Goal: Obtain resource: Download file/media

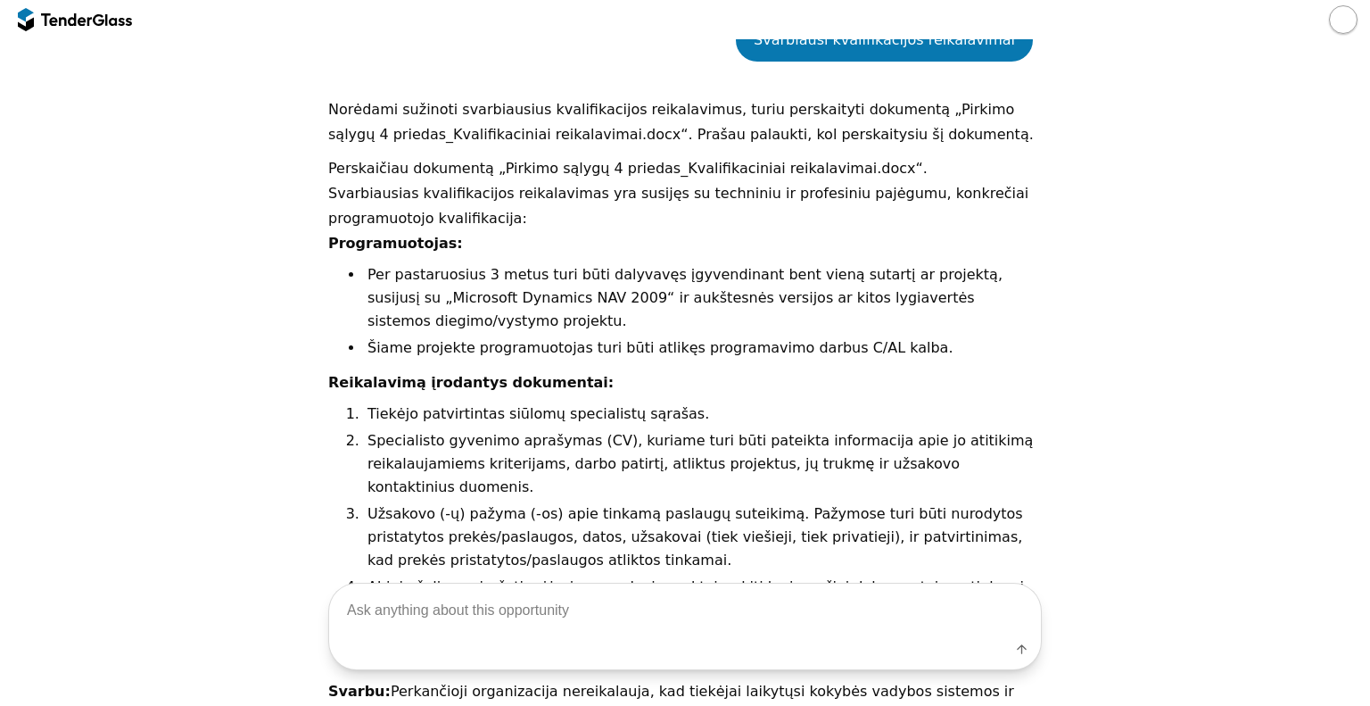
drag, startPoint x: 311, startPoint y: 220, endPoint x: 317, endPoint y: 248, distance: 28.2
click at [310, 220] on div "Go Back Mark as unread Recent chats Start a new chat Save [DOMAIN_NAME] 4349231…" at bounding box center [685, 446] width 1353 height 3343
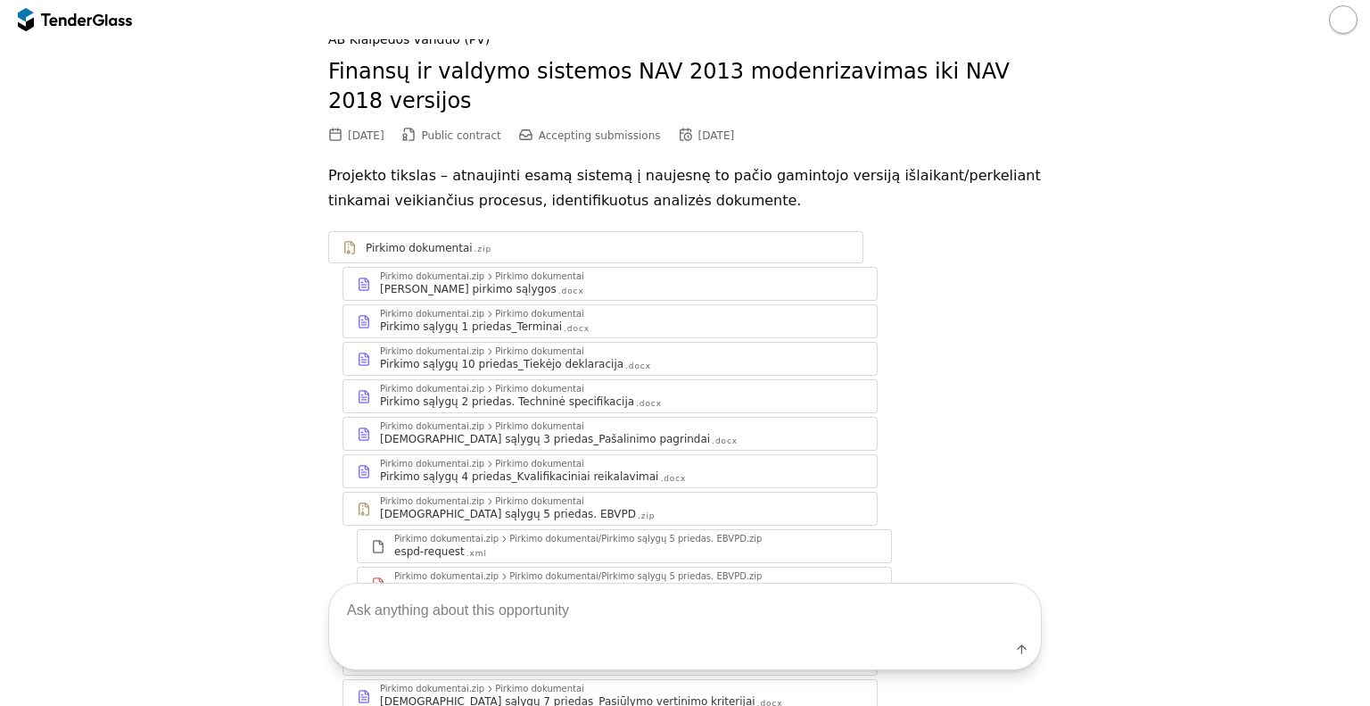
scroll to position [89, 0]
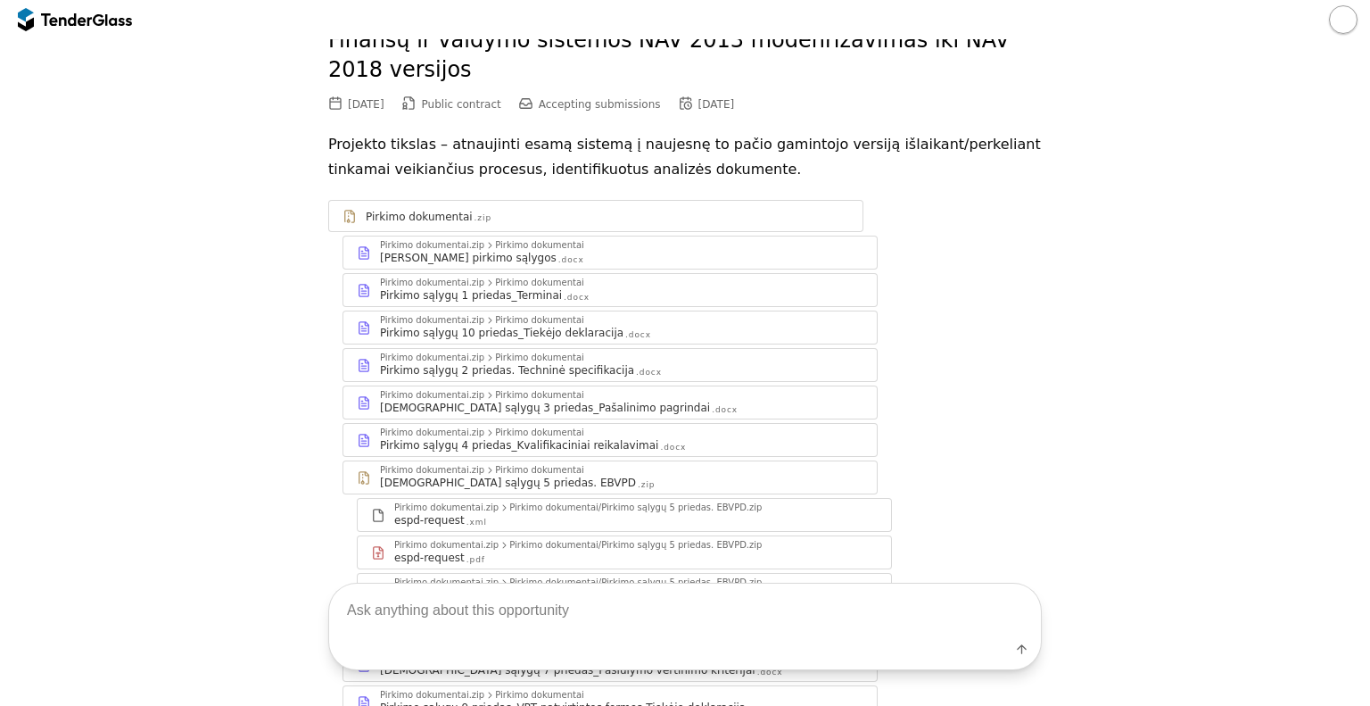
click at [544, 261] on div "[PERSON_NAME] pirkimo sąlygos .docx" at bounding box center [622, 258] width 484 height 14
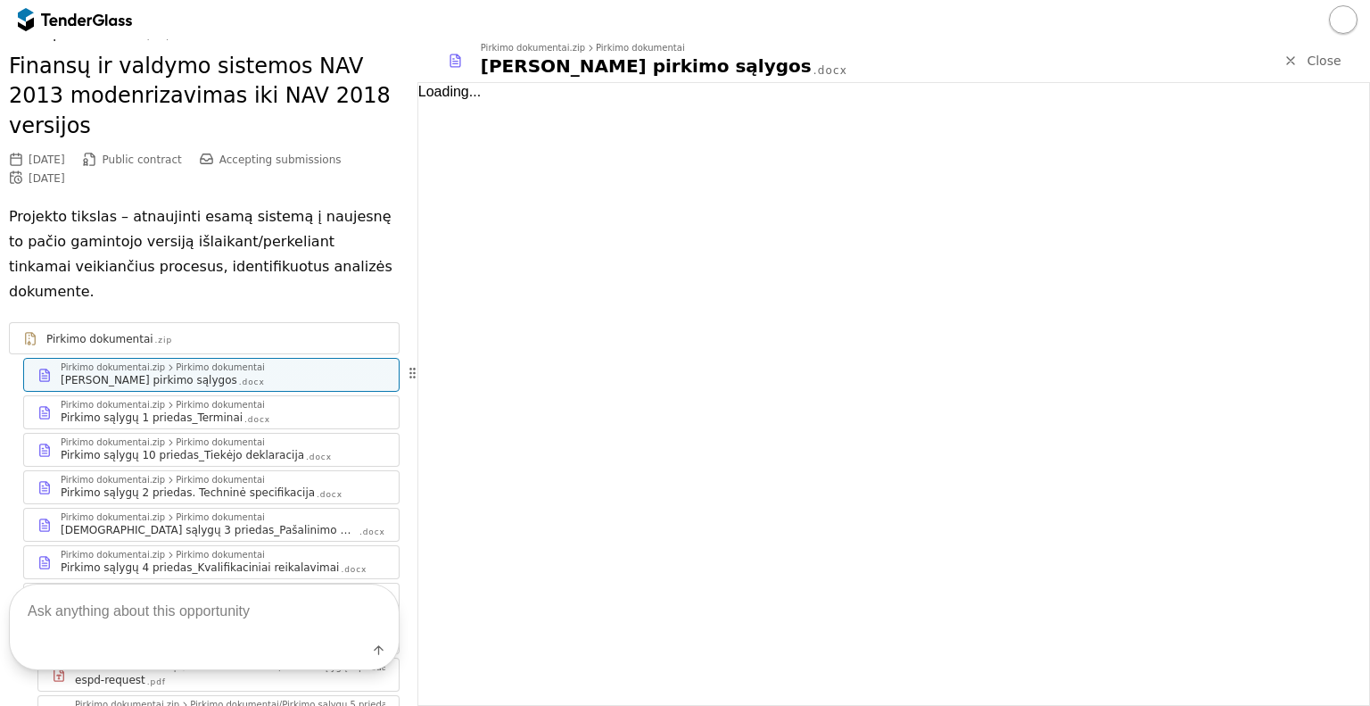
scroll to position [114, 0]
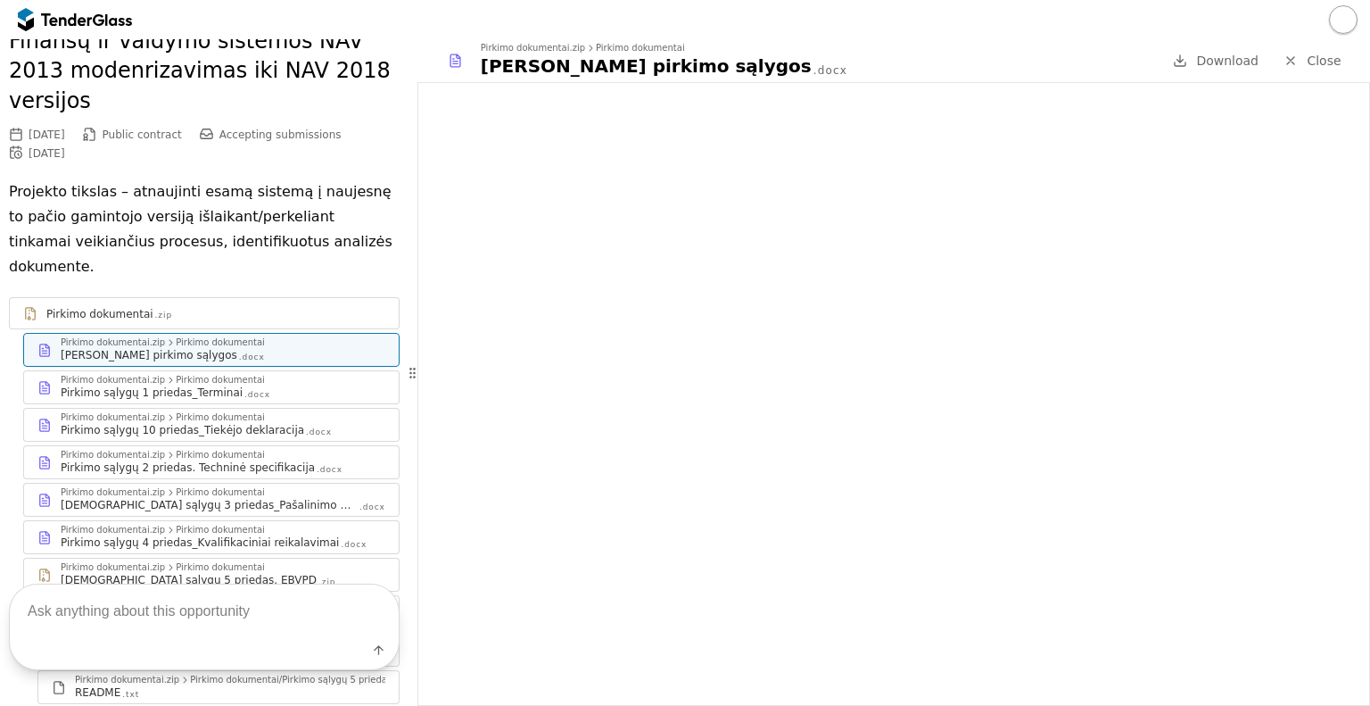
click at [279, 385] on div "Pirkimo sąlygų 1 priedas_Terminai .docx" at bounding box center [223, 392] width 325 height 14
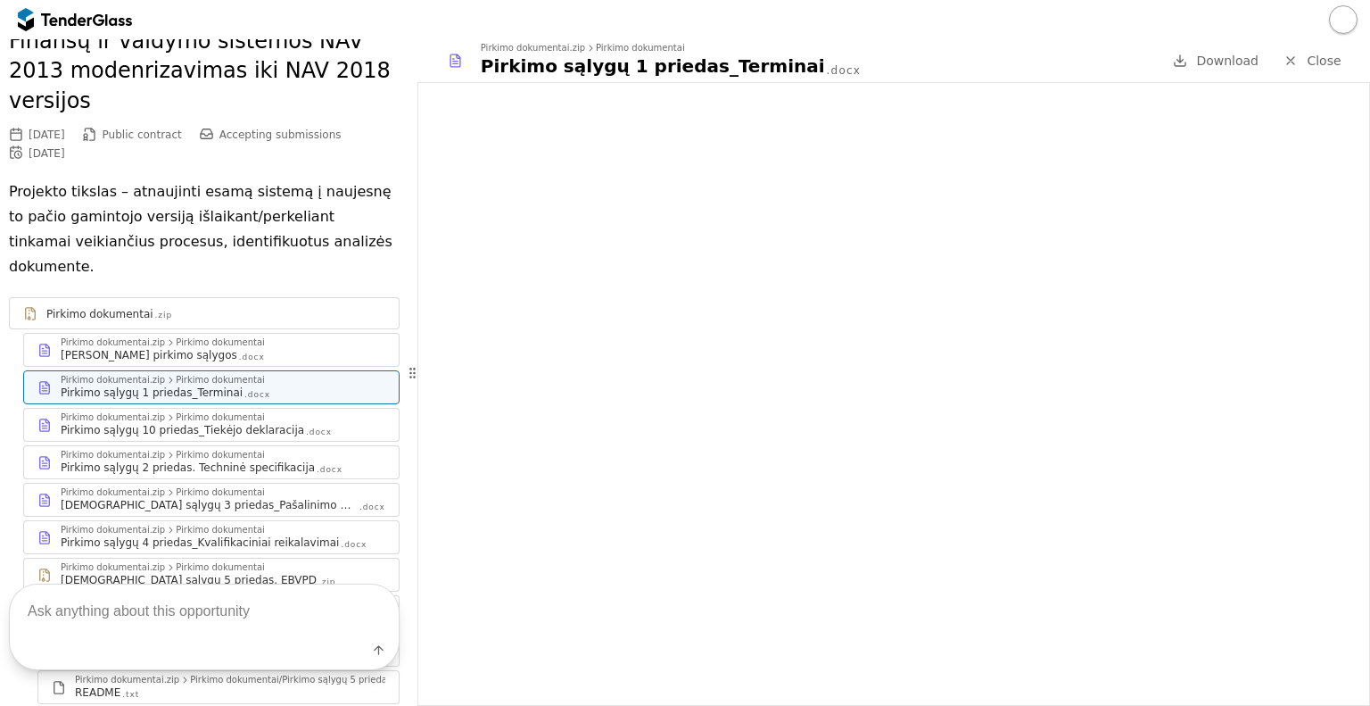
click at [164, 446] on div "Pirkimo dokumentai.zip Pirkimo dokumentai Pirkimo sąlygų 2 priedas. Techninė sp…" at bounding box center [211, 462] width 375 height 32
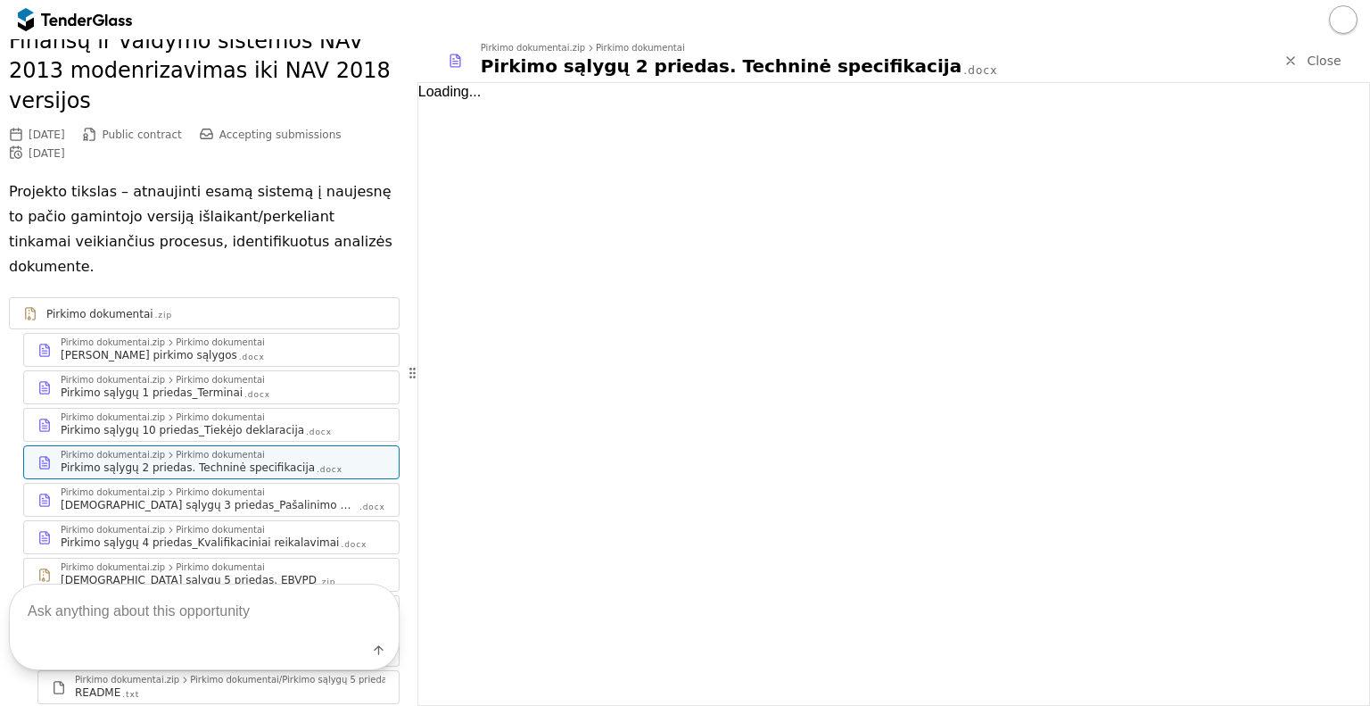
click at [178, 423] on div "Pirkimo sąlygų 10 priedas_Tiekėjo deklaracija" at bounding box center [183, 430] width 244 height 14
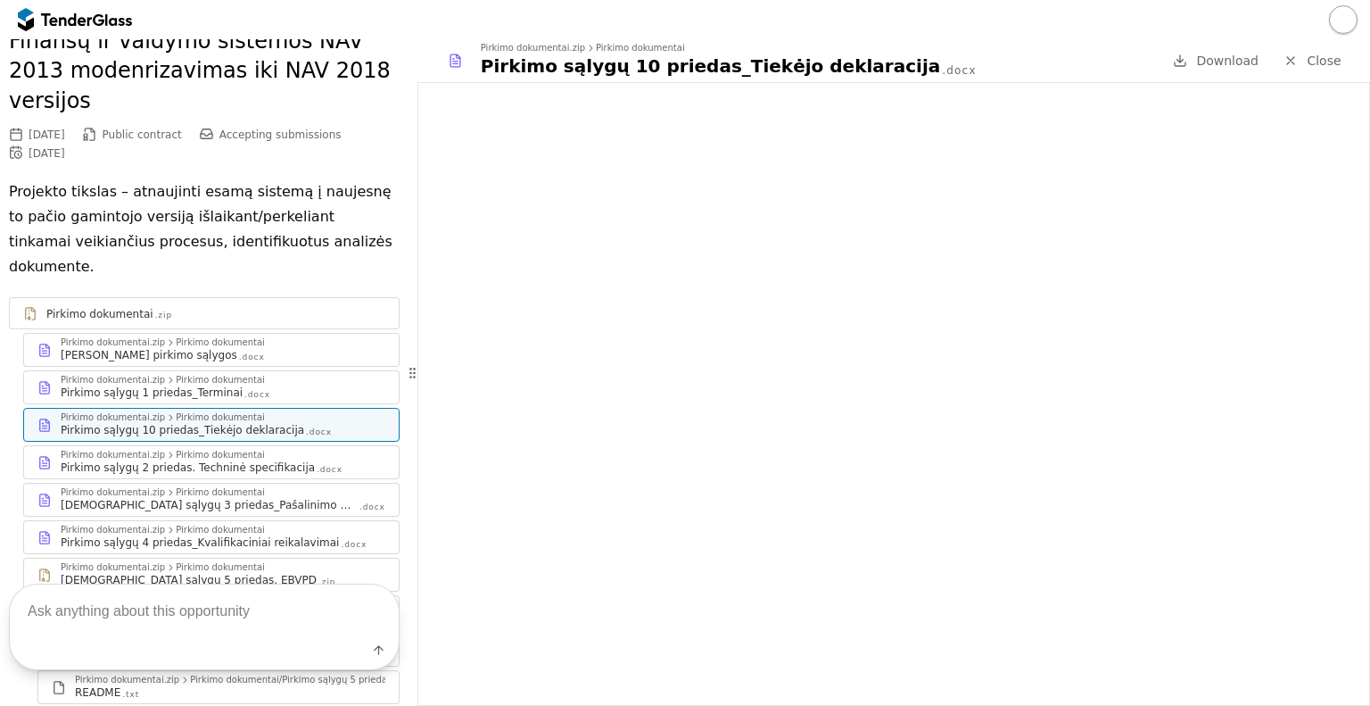
click at [203, 460] on div "Pirkimo sąlygų 2 priedas. Techninė specifikacija" at bounding box center [188, 467] width 254 height 14
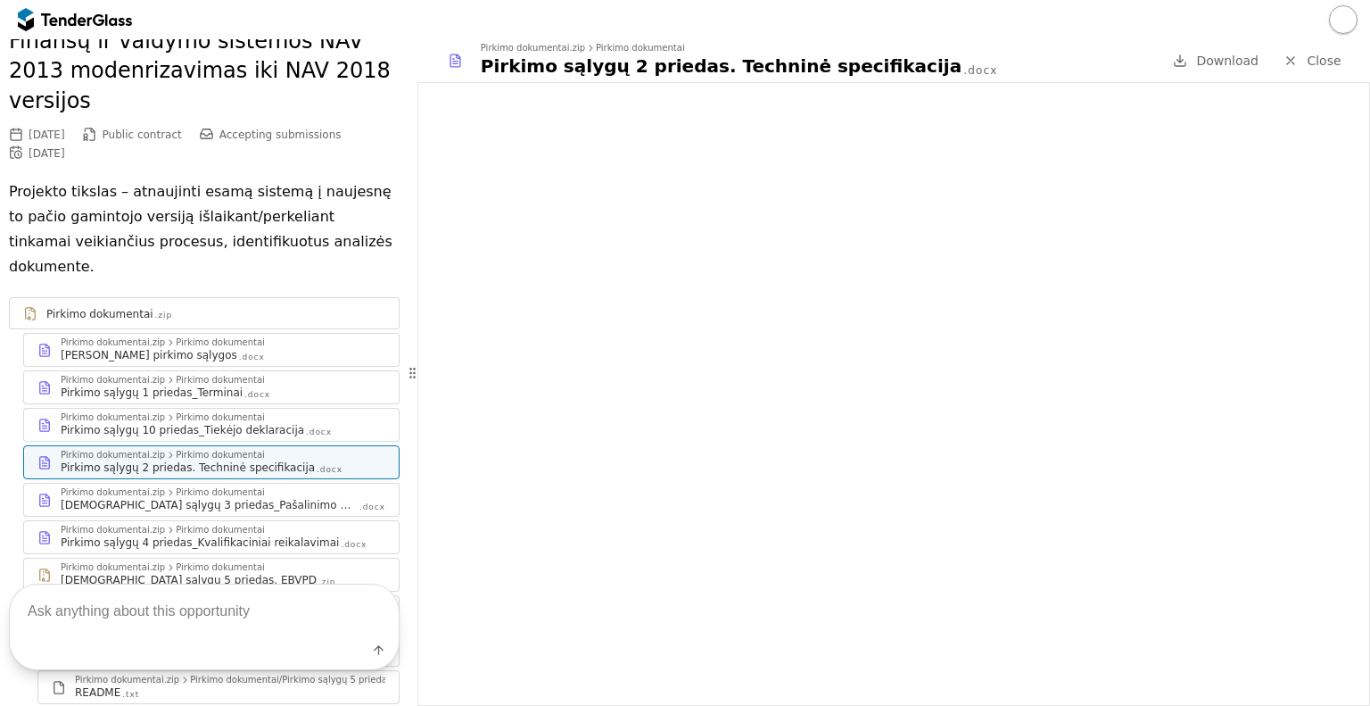
click at [202, 498] on div "[DEMOGRAPHIC_DATA] sąlygų 3 priedas_Pašalinimo pagrindai" at bounding box center [209, 505] width 297 height 14
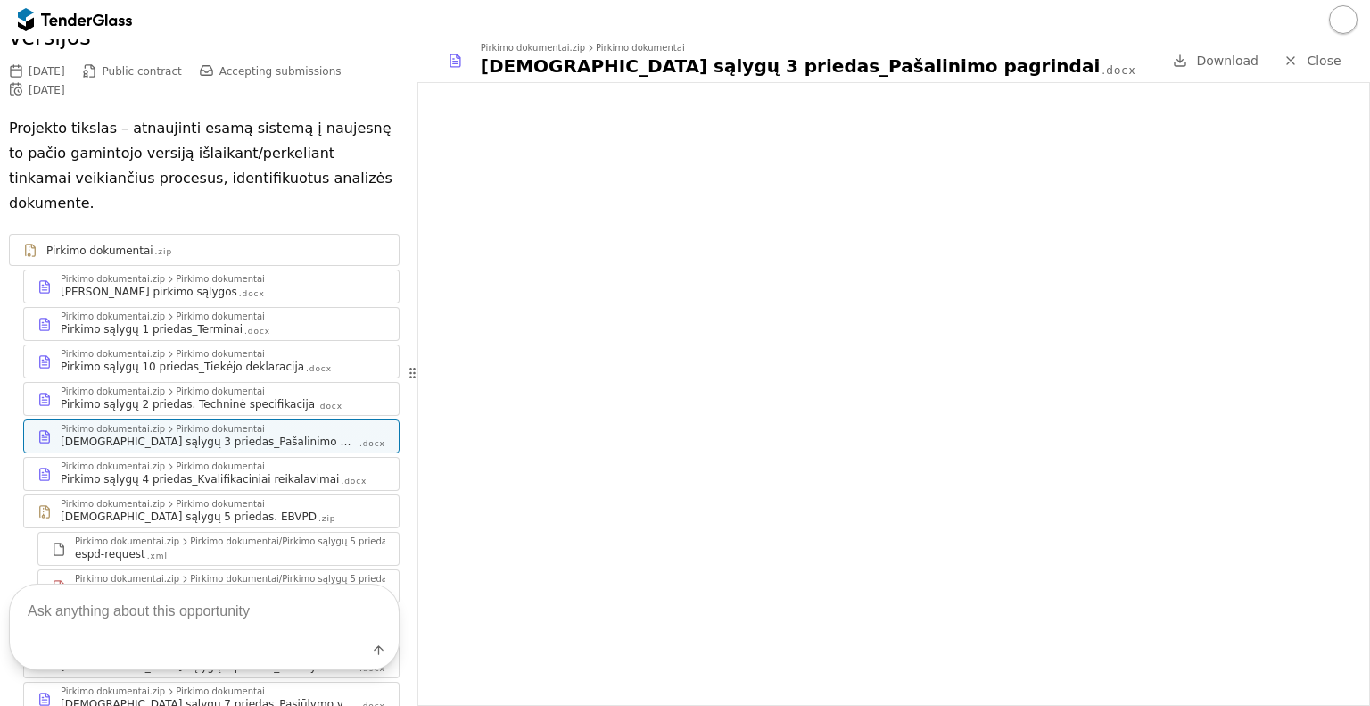
scroll to position [203, 0]
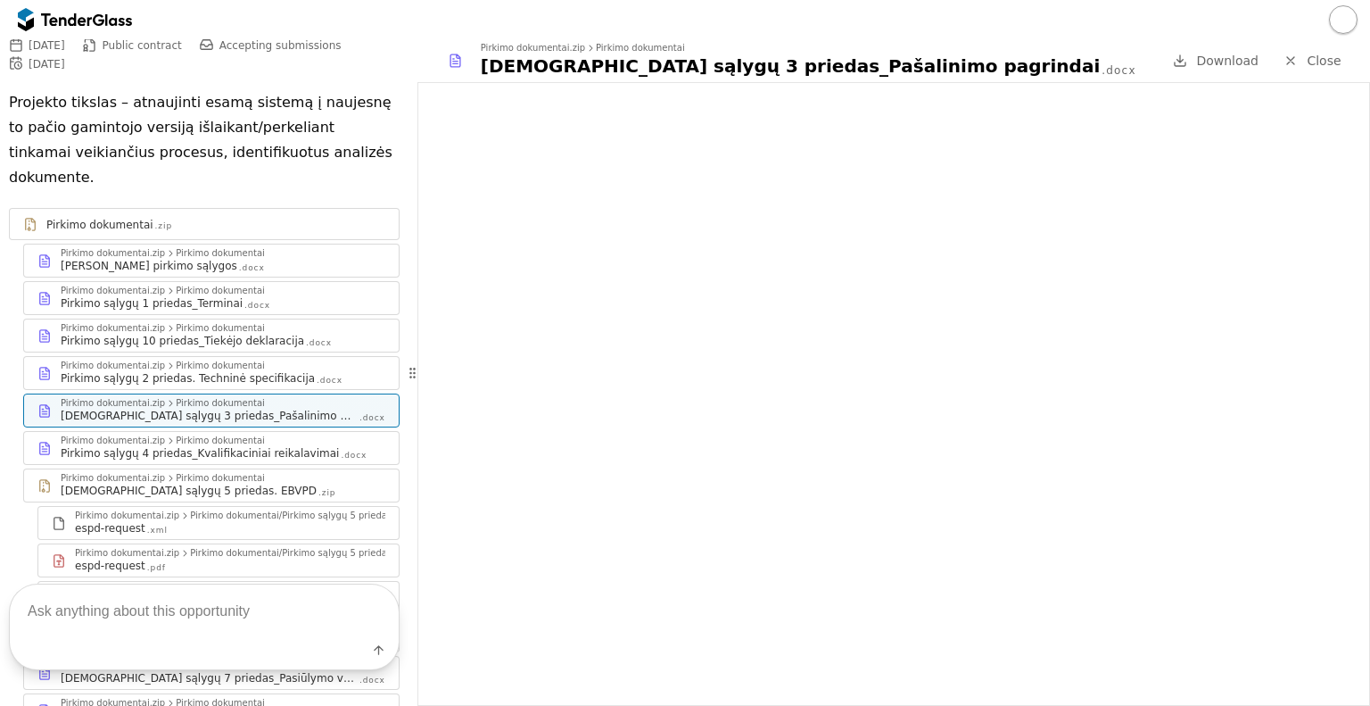
click at [291, 446] on div "Pirkimo sąlygų 4 priedas_Kvalifikaciniai reikalavimai" at bounding box center [200, 453] width 278 height 14
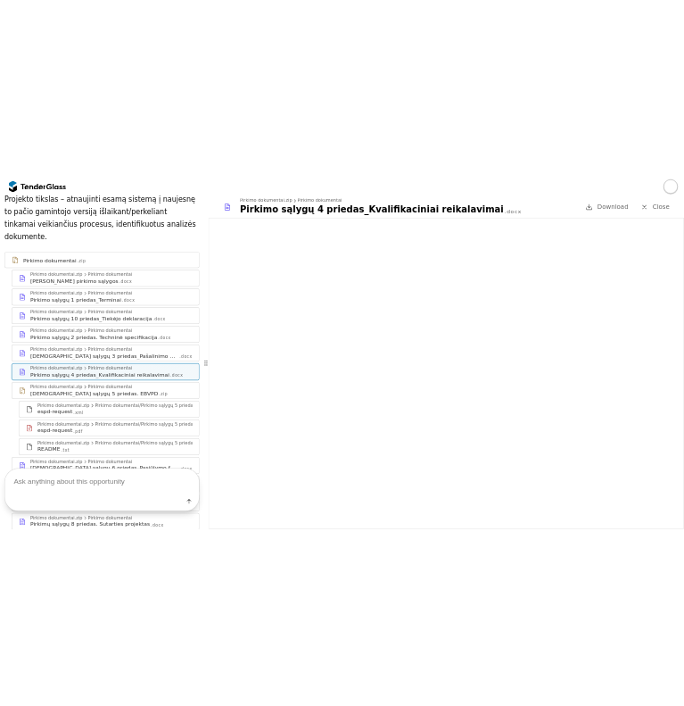
scroll to position [293, 0]
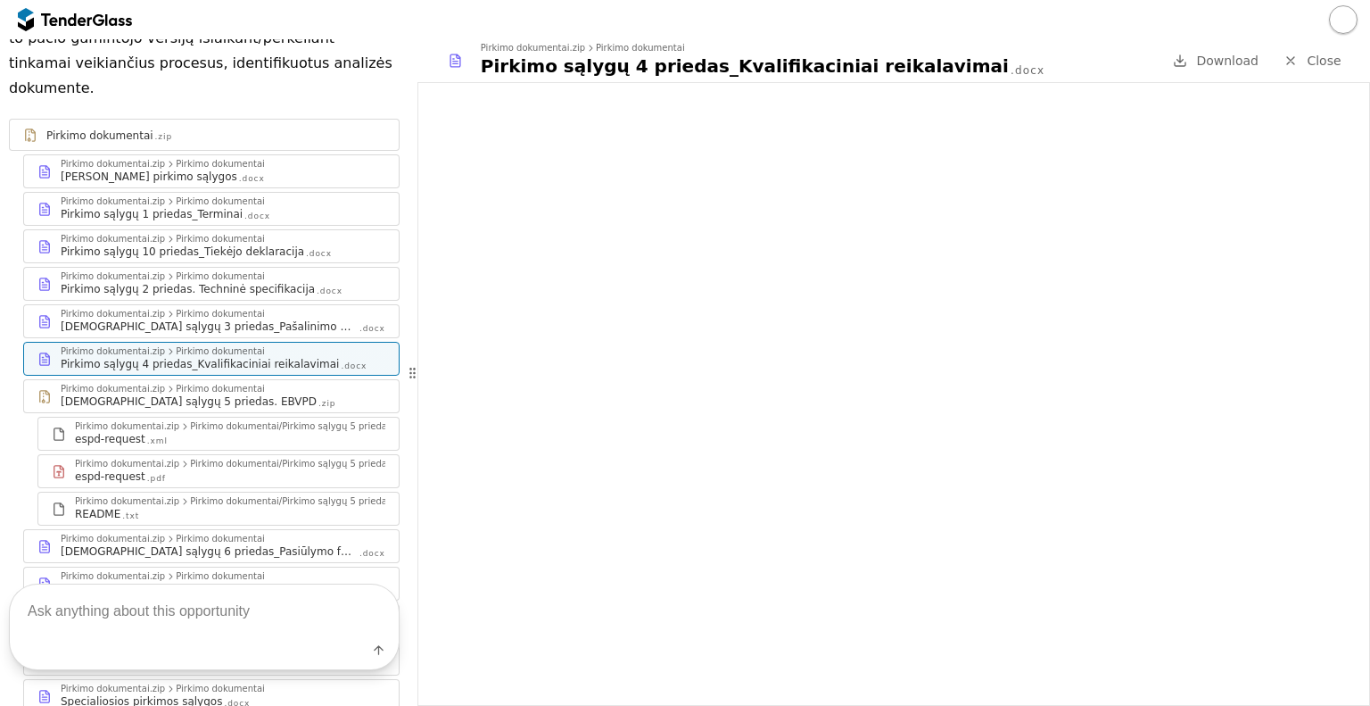
click at [262, 534] on div "Pirkimo dokumentai.zip Pirkimo dokumentai" at bounding box center [223, 539] width 325 height 11
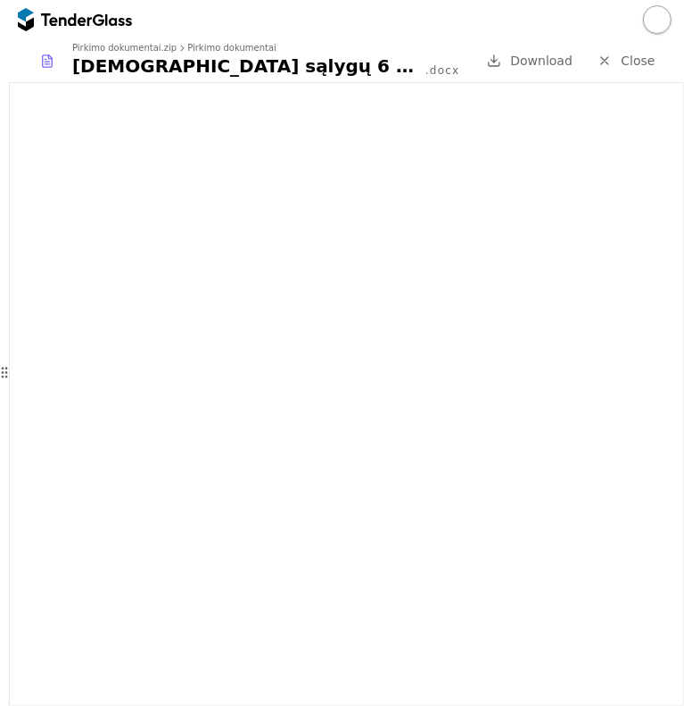
click at [642, 67] on span "Close" at bounding box center [638, 61] width 34 height 14
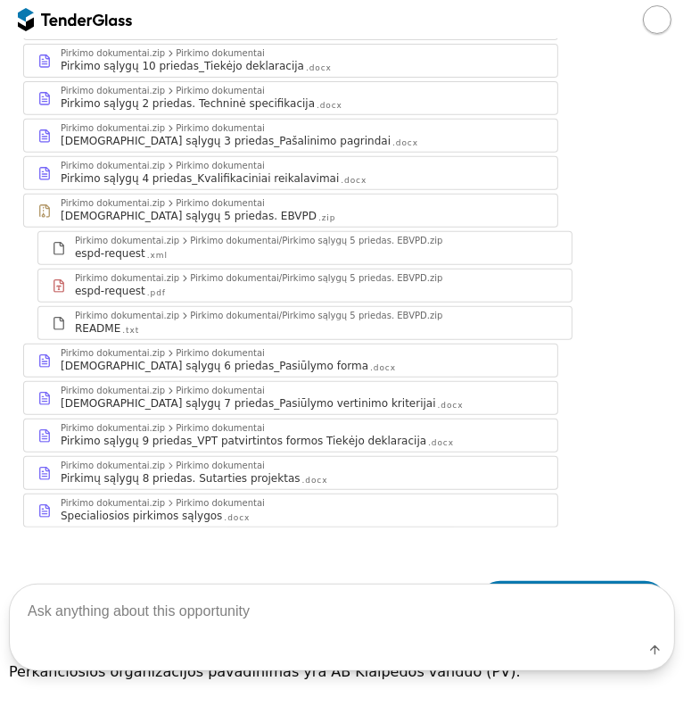
scroll to position [382, 0]
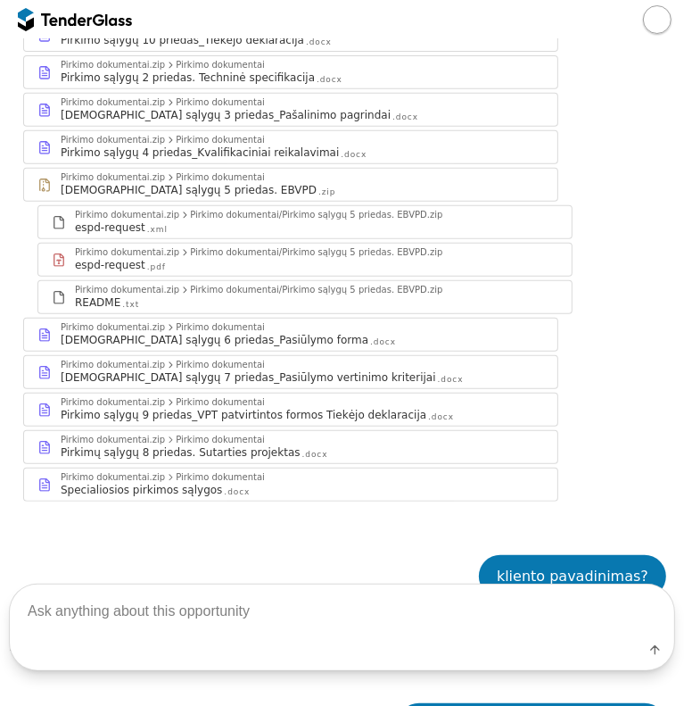
click at [280, 370] on div "[DEMOGRAPHIC_DATA] sąlygų 7 priedas_Pasiūlymo vertinimo kriterijai" at bounding box center [249, 377] width 376 height 14
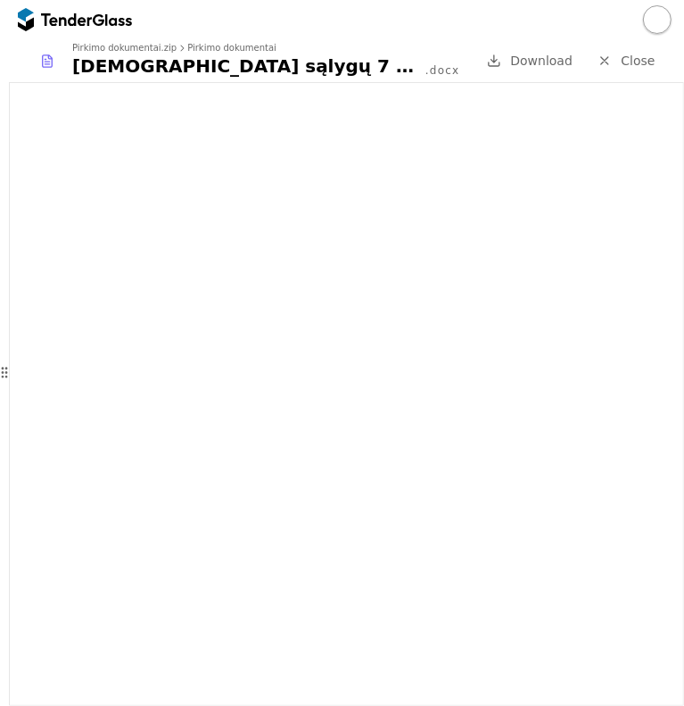
click at [650, 54] on span "Close" at bounding box center [638, 61] width 34 height 14
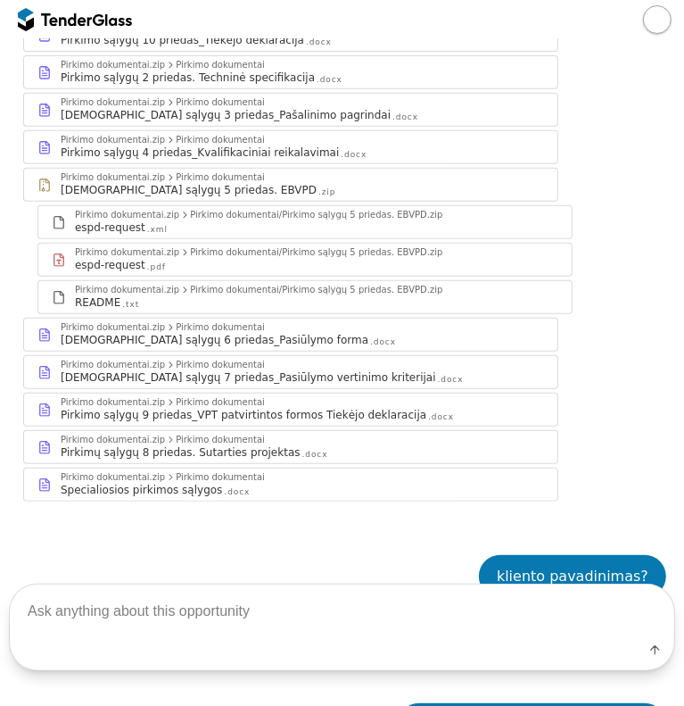
click at [368, 445] on div "Pirkimų sąlygų 8 priedas. Sutarties projektas .docx" at bounding box center [303, 452] width 484 height 14
